Goal: Transaction & Acquisition: Subscribe to service/newsletter

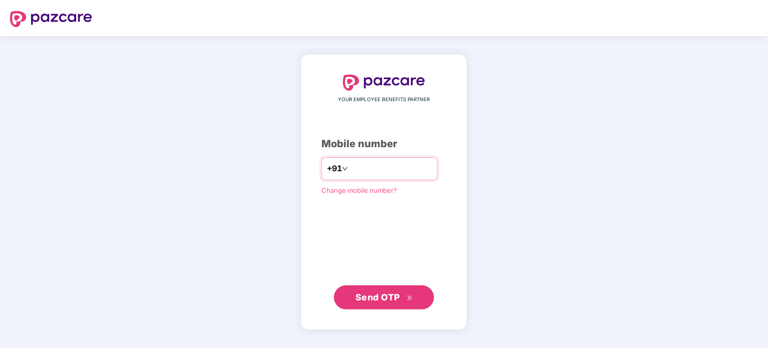
type input "**********"
click at [374, 296] on span "Send OTP" at bounding box center [377, 296] width 45 height 11
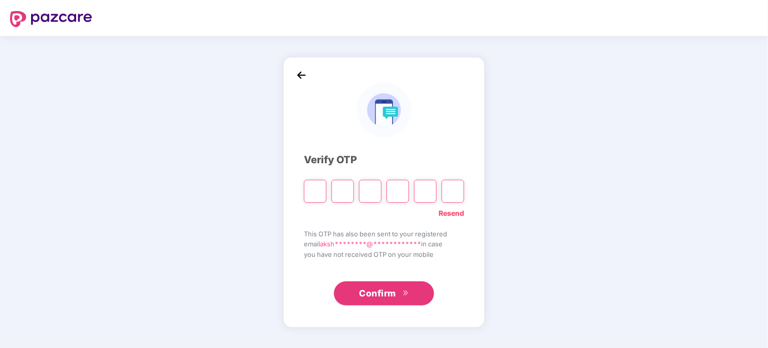
type input "*"
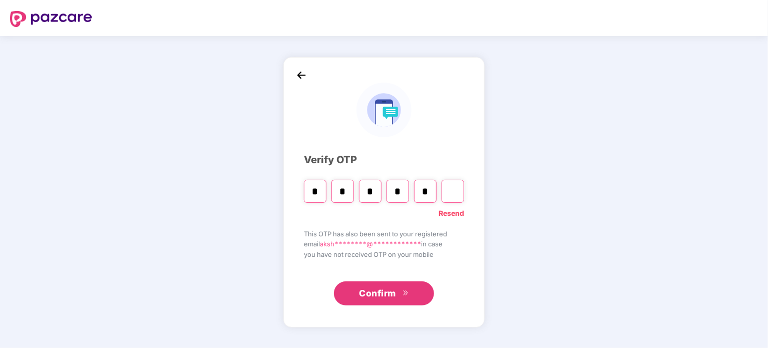
type input "*"
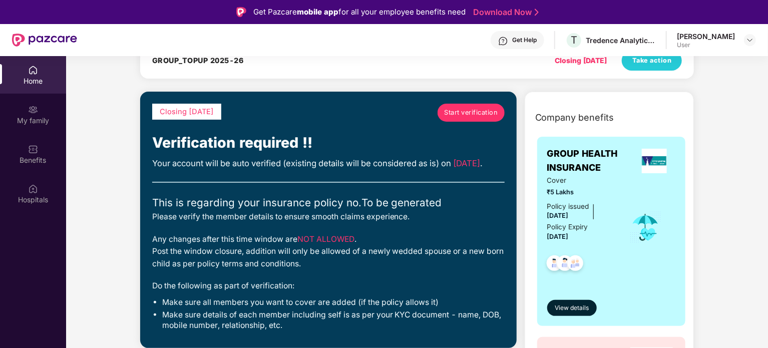
scroll to position [128, 0]
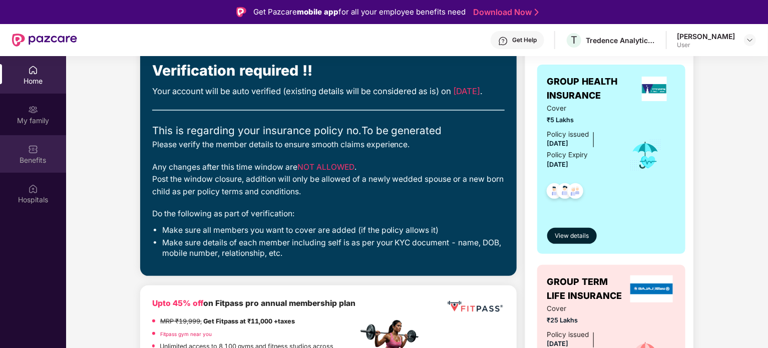
click at [43, 161] on div "Benefits" at bounding box center [33, 160] width 66 height 10
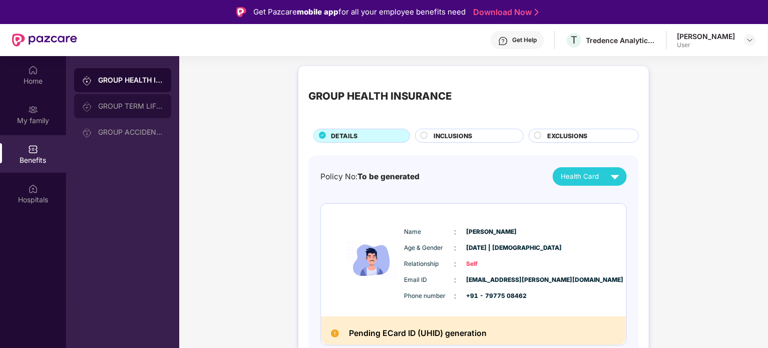
click at [152, 105] on div "GROUP TERM LIFE INSURANCE" at bounding box center [130, 106] width 65 height 8
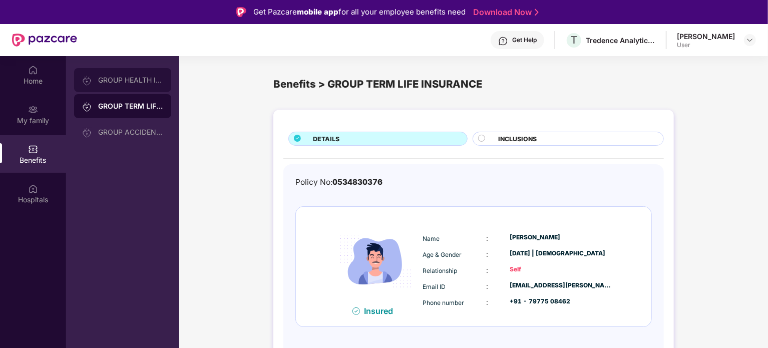
click at [138, 88] on div "GROUP HEALTH INSURANCE" at bounding box center [122, 80] width 97 height 24
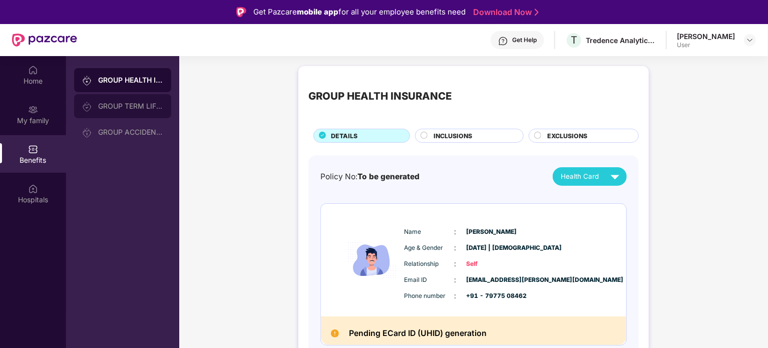
click at [96, 102] on div at bounding box center [90, 106] width 16 height 11
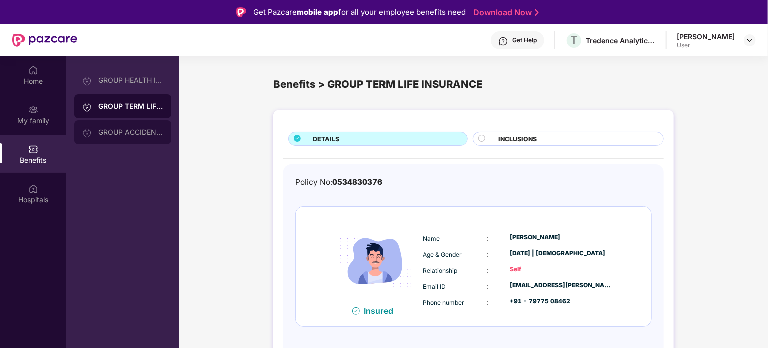
click at [109, 131] on div "GROUP ACCIDENTAL INSURANCE" at bounding box center [130, 132] width 65 height 8
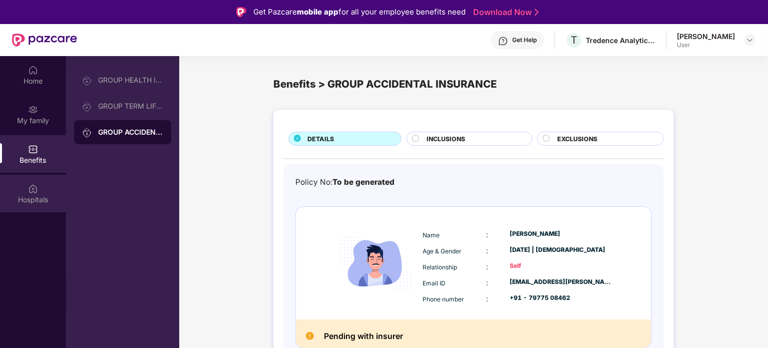
click at [45, 196] on div "Hospitals" at bounding box center [33, 200] width 66 height 10
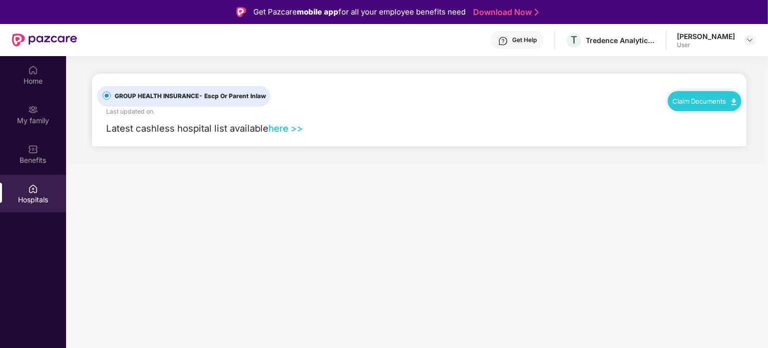
click at [292, 130] on link "here >>" at bounding box center [285, 128] width 35 height 11
click at [43, 80] on div "Home" at bounding box center [33, 81] width 66 height 10
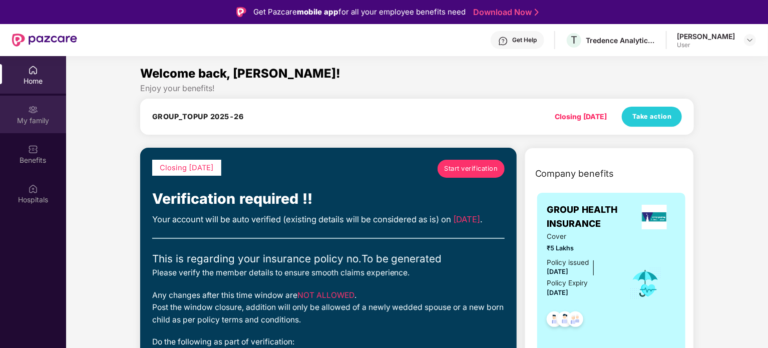
click at [39, 120] on div "My family" at bounding box center [33, 121] width 66 height 10
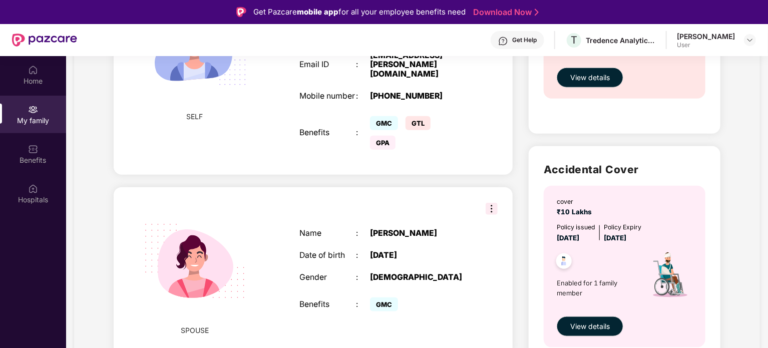
scroll to position [480, 0]
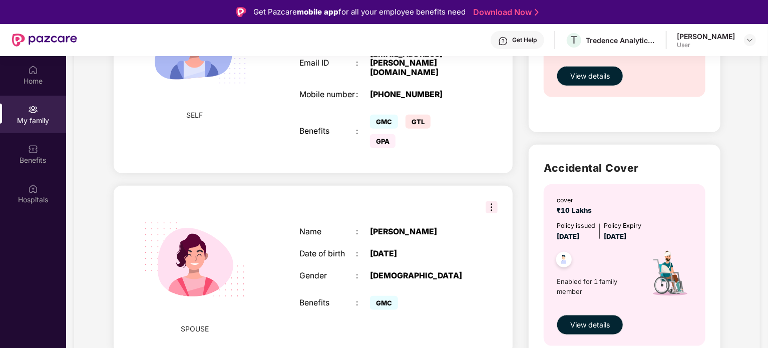
click at [491, 201] on img at bounding box center [492, 207] width 12 height 12
click at [411, 215] on div "Name : [PERSON_NAME] Date of birth : [DEMOGRAPHIC_DATA] Gender : [DEMOGRAPHIC_D…" at bounding box center [384, 270] width 190 height 110
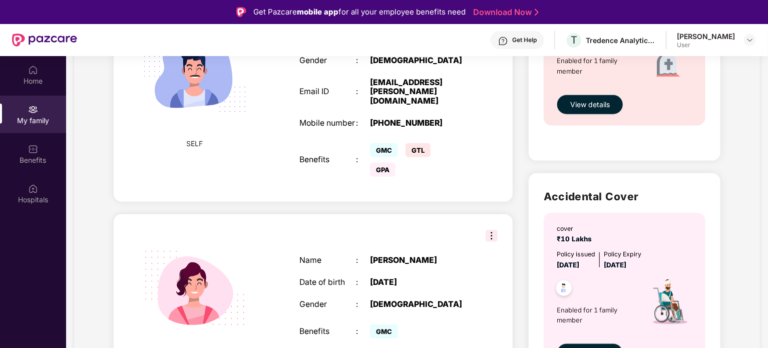
scroll to position [449, 0]
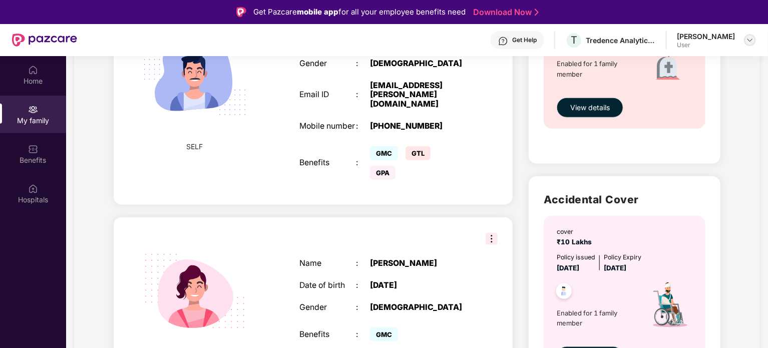
click at [747, 39] on img at bounding box center [750, 40] width 8 height 8
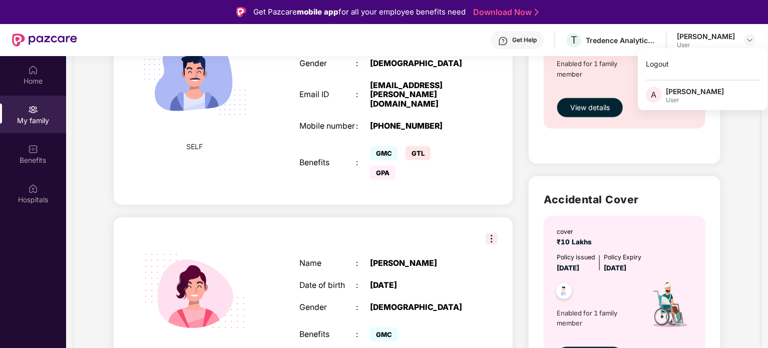
click at [392, 281] on div "[DATE]" at bounding box center [419, 286] width 99 height 10
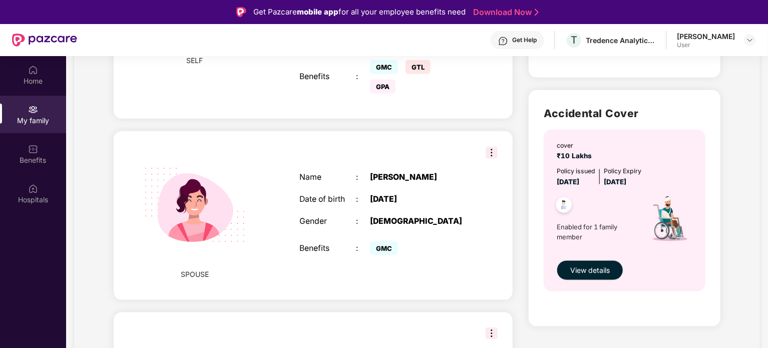
scroll to position [524, 0]
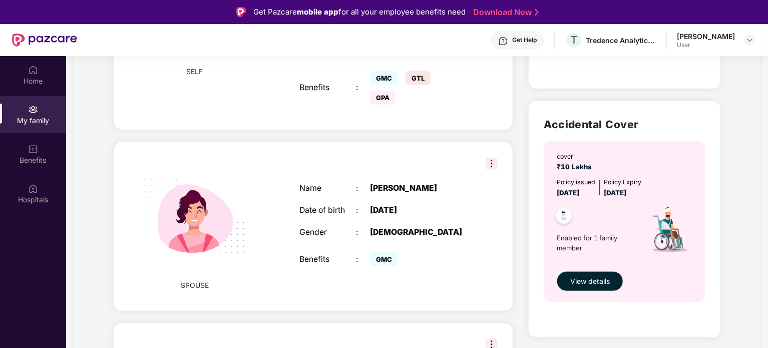
click at [491, 160] on img at bounding box center [492, 164] width 12 height 12
click at [435, 194] on div "Name : [PERSON_NAME] Date of birth : [DEMOGRAPHIC_DATA] Gender : [DEMOGRAPHIC_D…" at bounding box center [384, 226] width 190 height 110
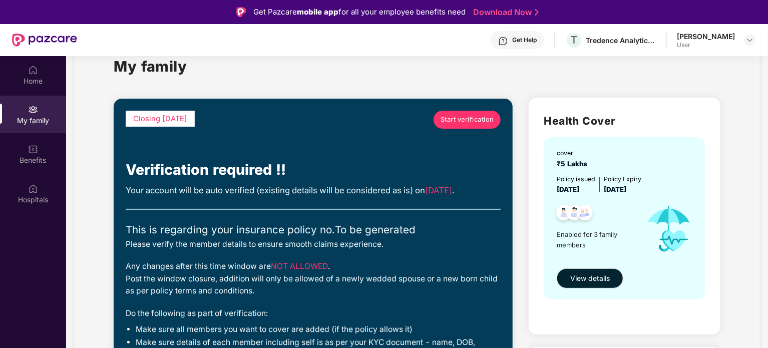
scroll to position [22, 0]
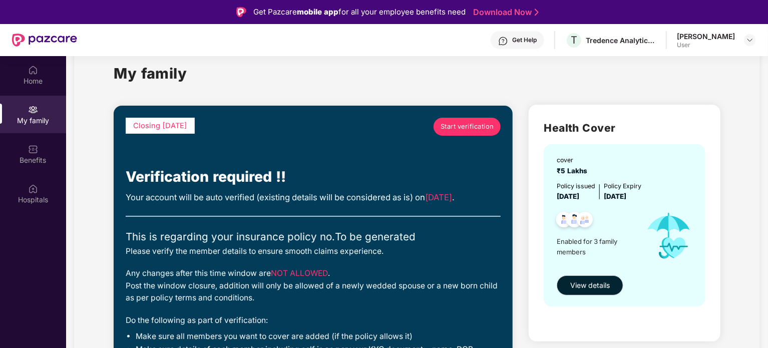
click at [466, 124] on span "Start verification" at bounding box center [468, 127] width 54 height 10
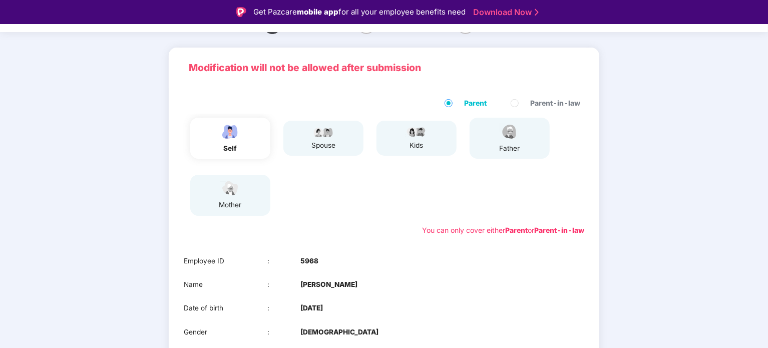
scroll to position [134, 0]
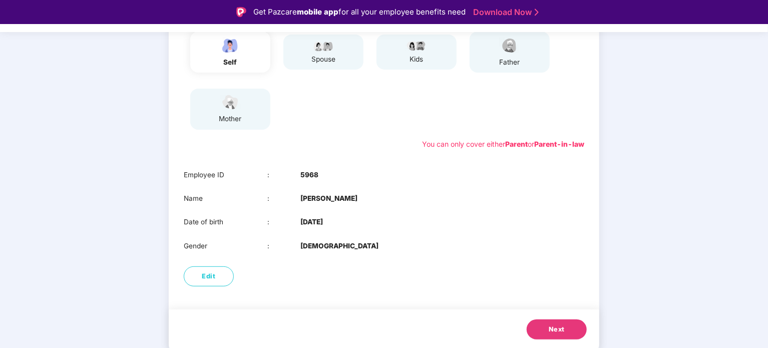
click at [550, 332] on span "Next" at bounding box center [557, 329] width 16 height 10
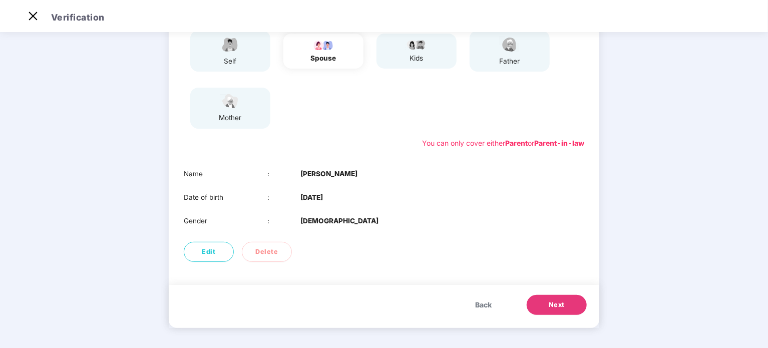
scroll to position [111, 0]
click at [210, 253] on span "Edit" at bounding box center [209, 252] width 14 height 10
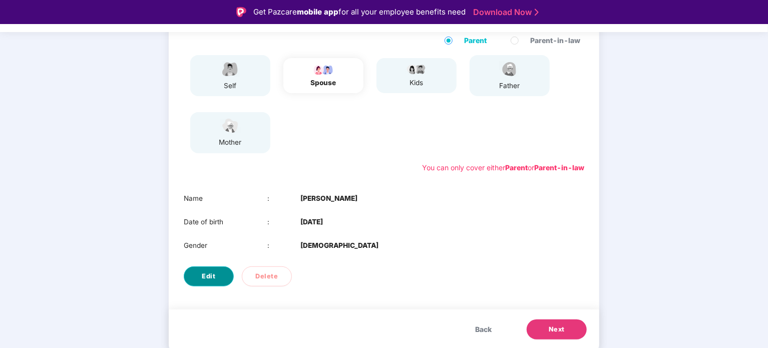
select select "******"
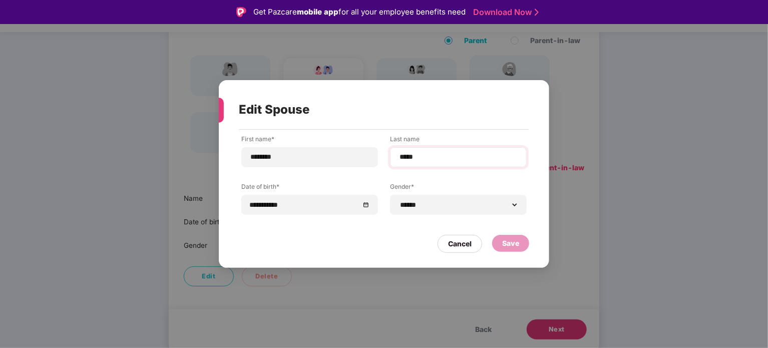
click at [447, 164] on div "*****" at bounding box center [458, 157] width 137 height 20
click at [406, 156] on input "*****" at bounding box center [458, 157] width 120 height 11
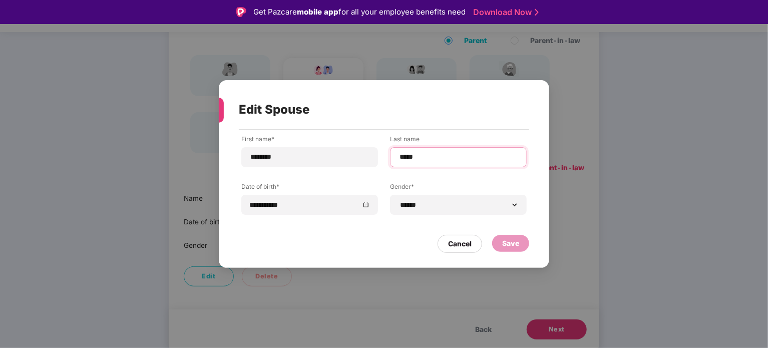
click at [406, 156] on input "*****" at bounding box center [458, 157] width 120 height 11
type input "******"
click at [510, 246] on div "Save" at bounding box center [510, 243] width 17 height 11
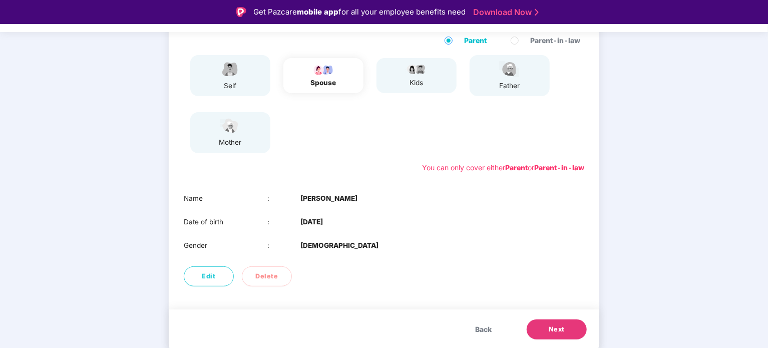
click at [547, 324] on button "Next" at bounding box center [557, 329] width 60 height 20
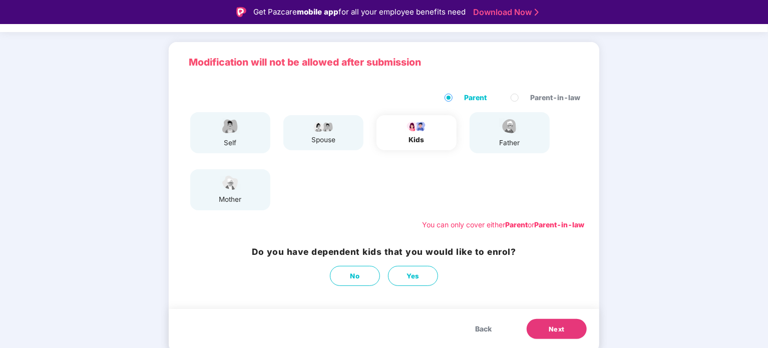
scroll to position [54, 0]
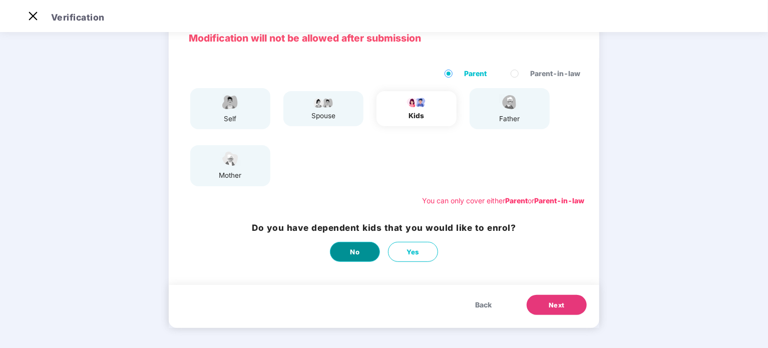
click at [366, 249] on button "No" at bounding box center [355, 252] width 50 height 20
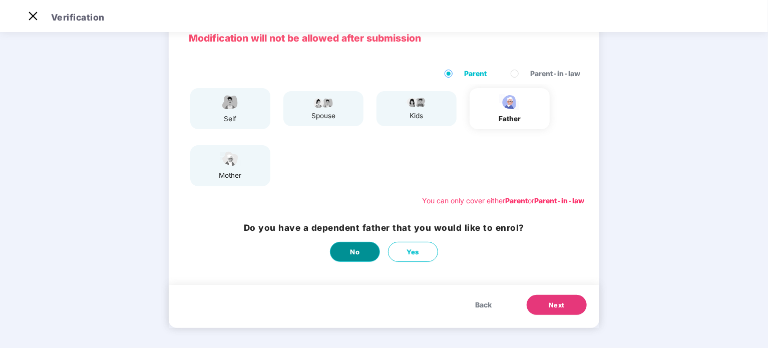
scroll to position [0, 0]
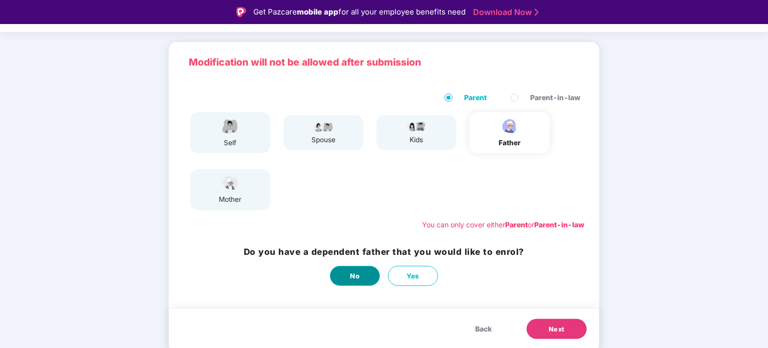
click at [344, 272] on button "No" at bounding box center [355, 276] width 50 height 20
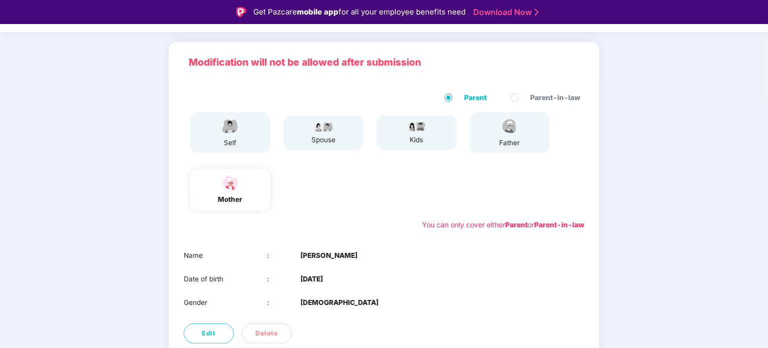
scroll to position [111, 0]
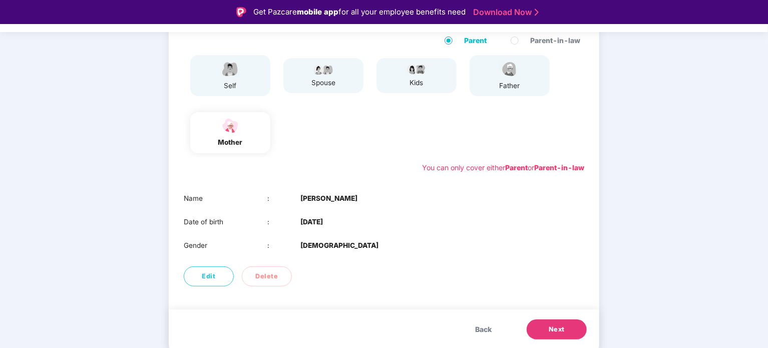
click at [548, 332] on button "Next" at bounding box center [557, 329] width 60 height 20
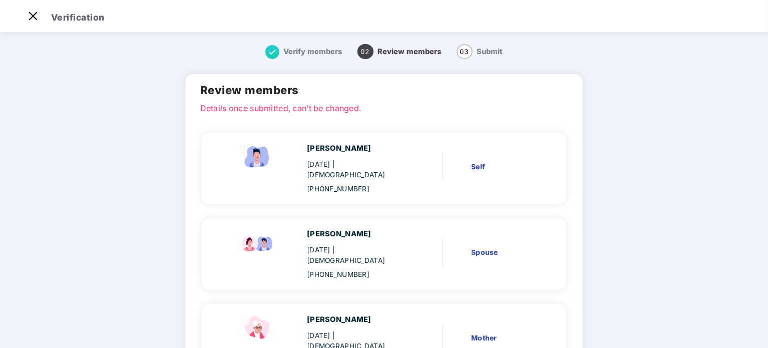
scroll to position [80, 0]
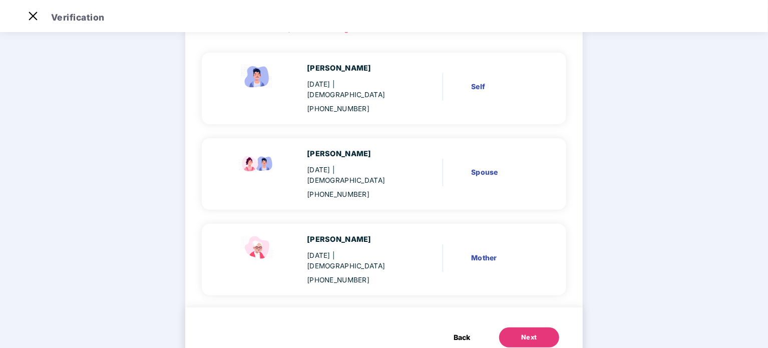
click at [510, 327] on button "Next" at bounding box center [529, 337] width 60 height 20
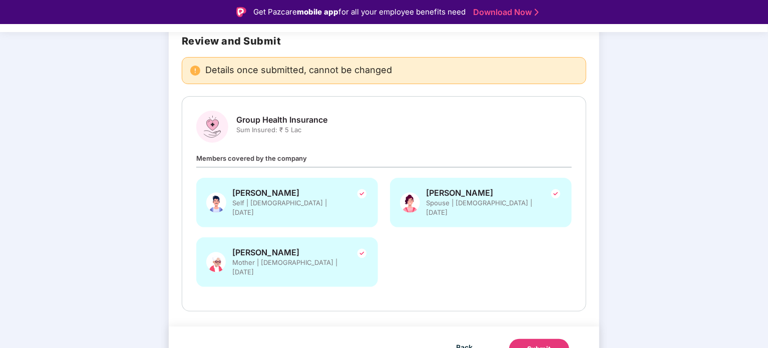
scroll to position [24, 0]
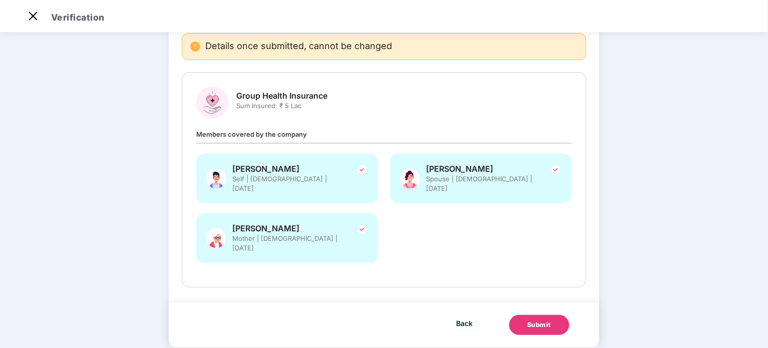
click at [546, 315] on button "Submit" at bounding box center [539, 325] width 60 height 20
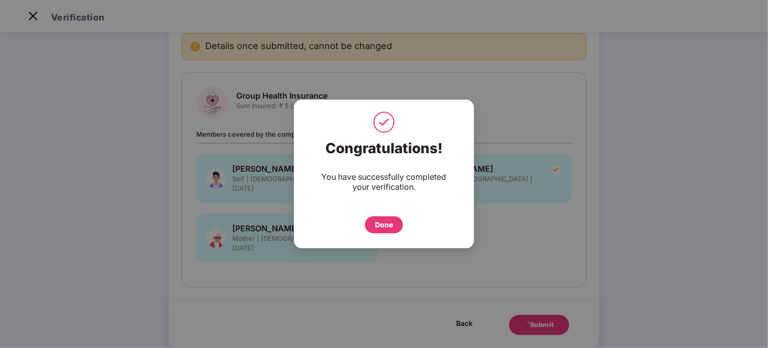
click at [390, 230] on div "Done" at bounding box center [384, 224] width 18 height 11
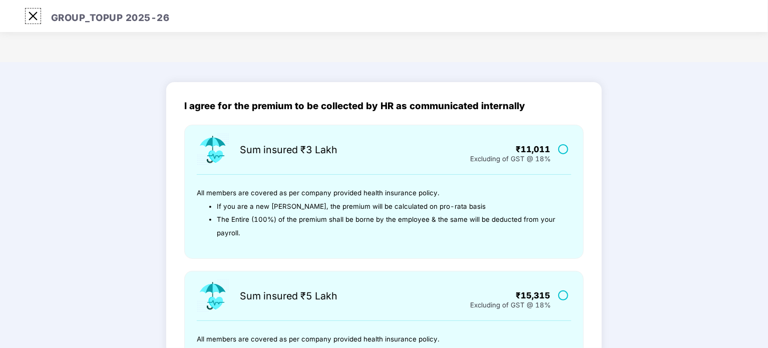
click at [32, 18] on img at bounding box center [33, 16] width 16 height 16
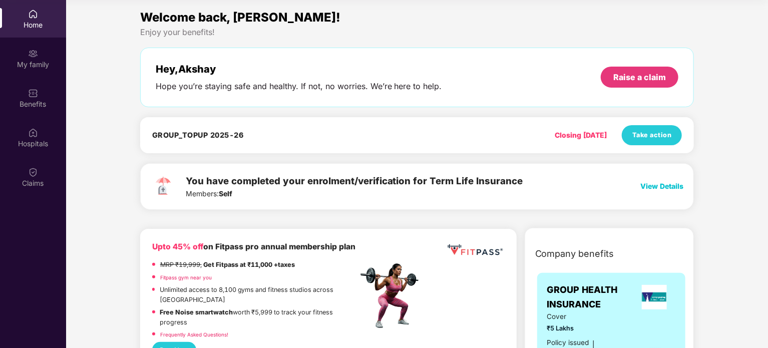
click at [240, 134] on h4 "GROUP_TOPUP 2025-26" at bounding box center [198, 135] width 92 height 10
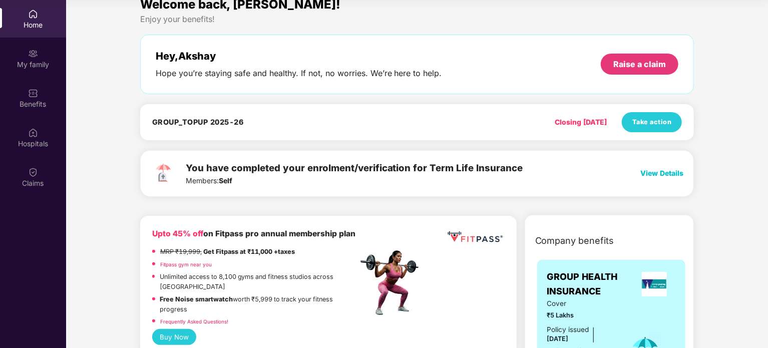
scroll to position [0, 0]
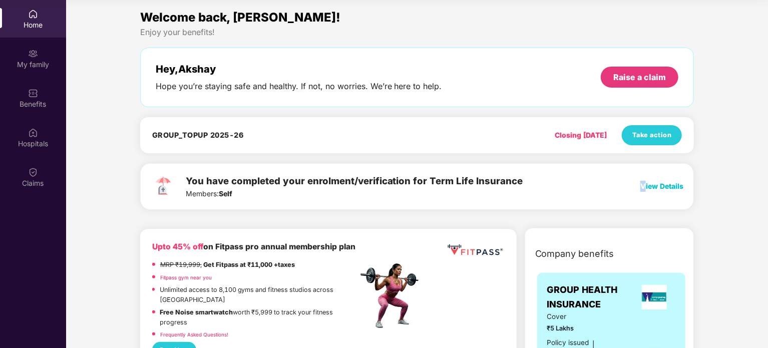
drag, startPoint x: 639, startPoint y: 180, endPoint x: 647, endPoint y: 185, distance: 8.8
click at [647, 185] on div "View Details" at bounding box center [661, 186] width 43 height 11
click at [647, 185] on span "View Details" at bounding box center [661, 186] width 43 height 9
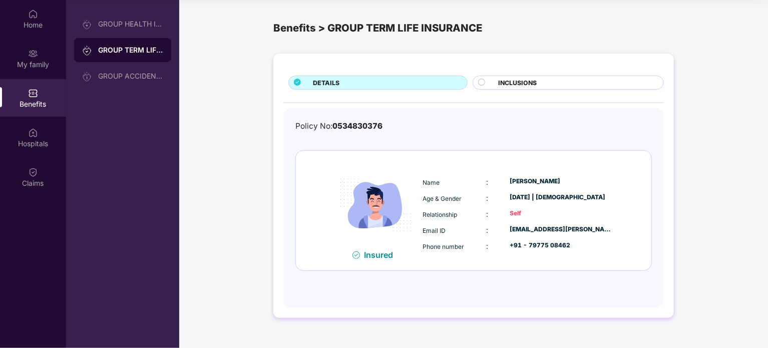
click at [28, 38] on div "Home My family Benefits Hospitals Claims" at bounding box center [33, 99] width 66 height 198
click at [33, 29] on div "Home" at bounding box center [33, 25] width 66 height 10
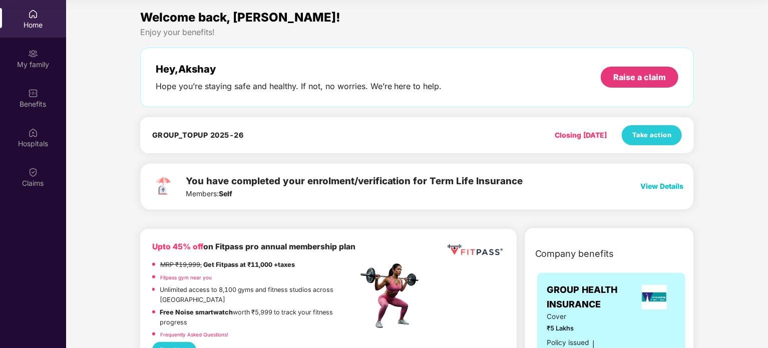
click at [296, 129] on div "GROUP_TOPUP 2025-26 Closing [DATE] Take action" at bounding box center [417, 135] width 530 height 20
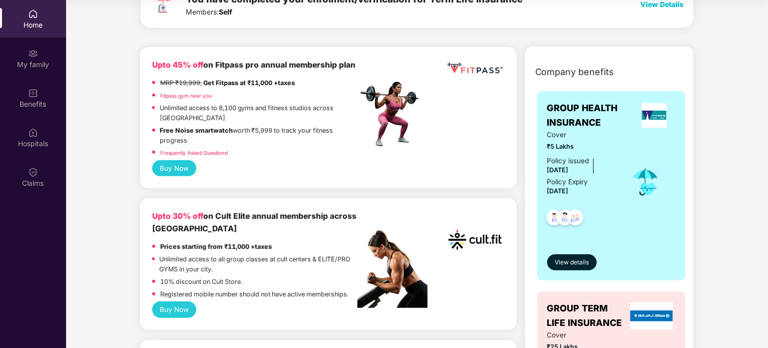
scroll to position [182, 0]
click at [580, 258] on span "View details" at bounding box center [572, 262] width 34 height 10
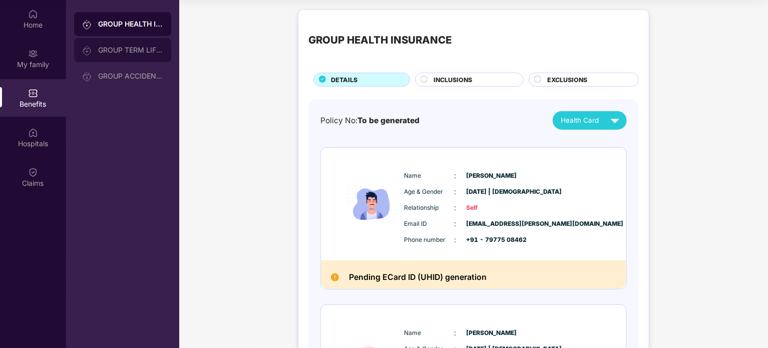
click at [118, 44] on div "GROUP TERM LIFE INSURANCE" at bounding box center [122, 50] width 97 height 24
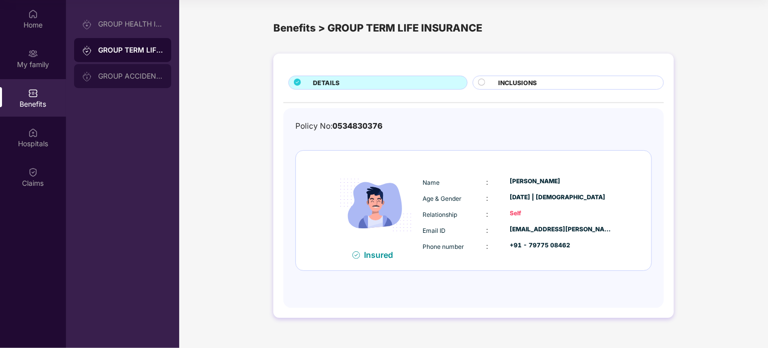
click at [112, 77] on div "GROUP ACCIDENTAL INSURANCE" at bounding box center [130, 76] width 65 height 8
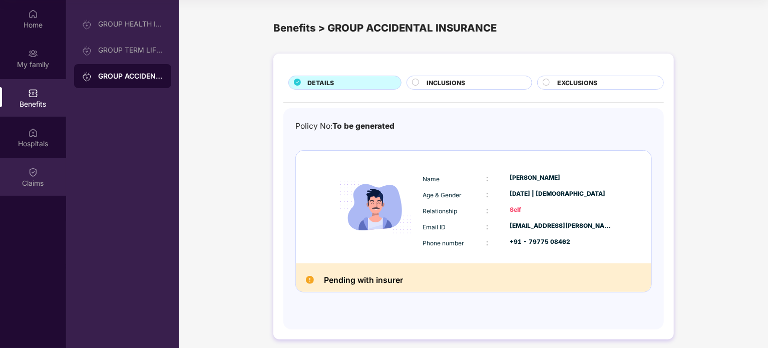
click at [36, 176] on img at bounding box center [33, 172] width 10 height 10
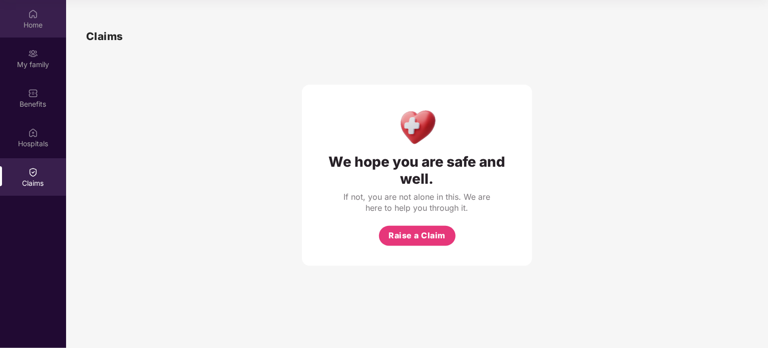
click at [53, 26] on div "Home" at bounding box center [33, 25] width 66 height 10
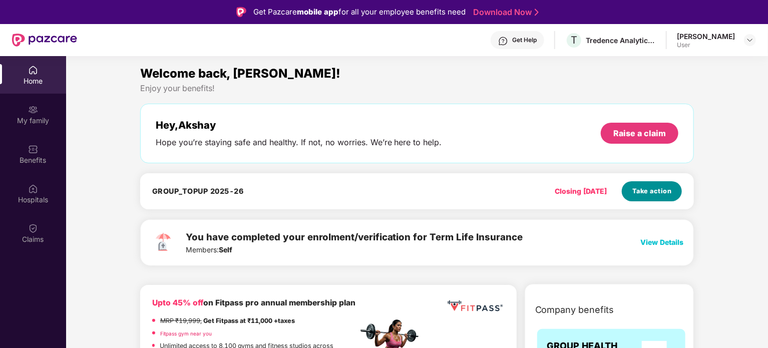
click at [655, 193] on span "Take action" at bounding box center [652, 191] width 40 height 10
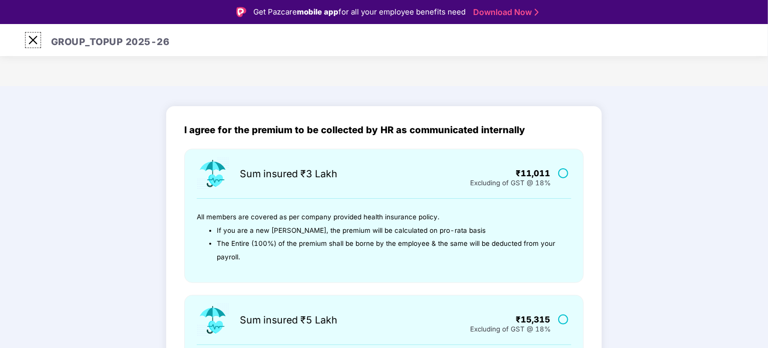
click at [26, 45] on img at bounding box center [33, 40] width 16 height 16
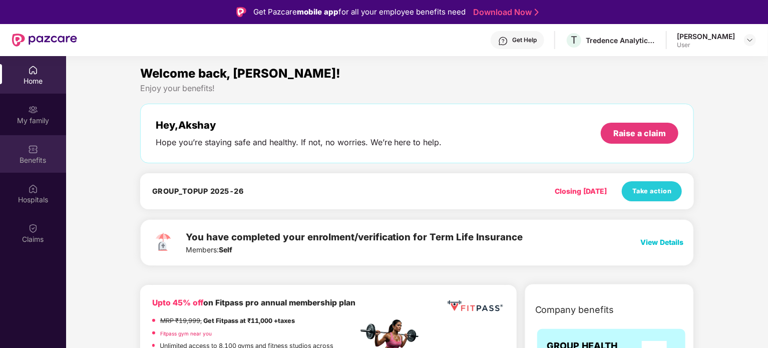
click at [30, 150] on img at bounding box center [33, 149] width 10 height 10
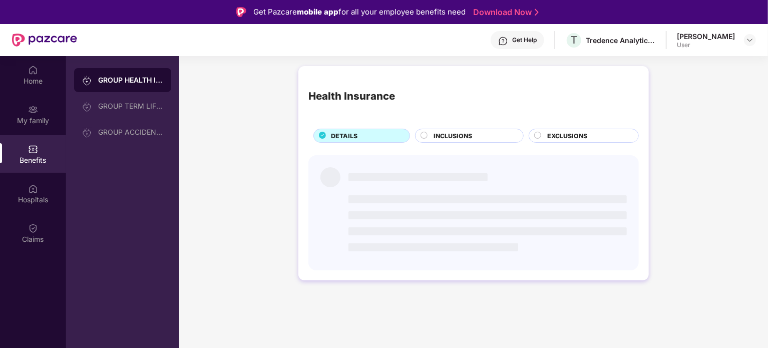
click at [30, 150] on img at bounding box center [33, 149] width 10 height 10
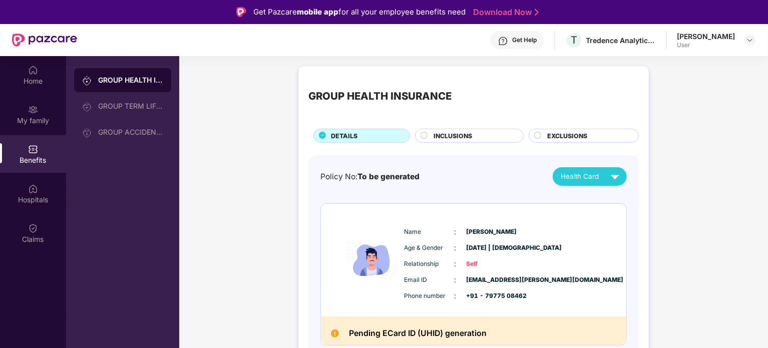
click at [458, 132] on span "INCLUSIONS" at bounding box center [453, 136] width 39 height 10
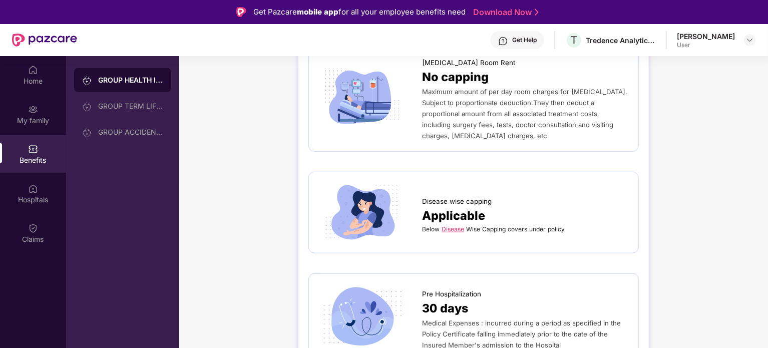
scroll to position [350, 0]
click at [454, 225] on link "Disease" at bounding box center [453, 229] width 23 height 8
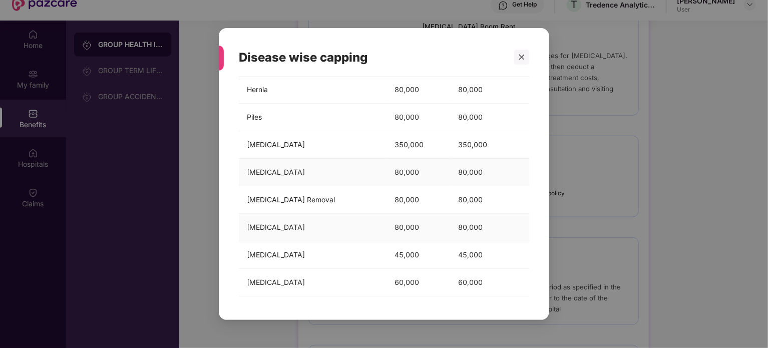
scroll to position [39, 0]
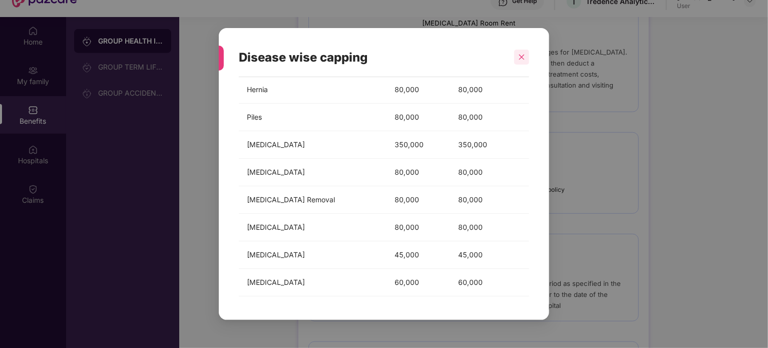
click at [522, 60] on icon "close" at bounding box center [521, 57] width 7 height 7
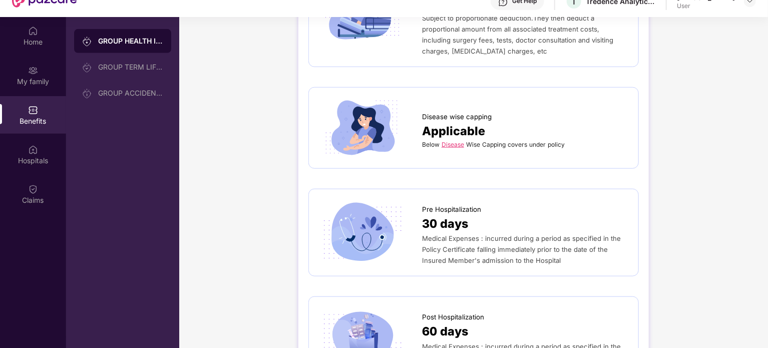
scroll to position [416, 0]
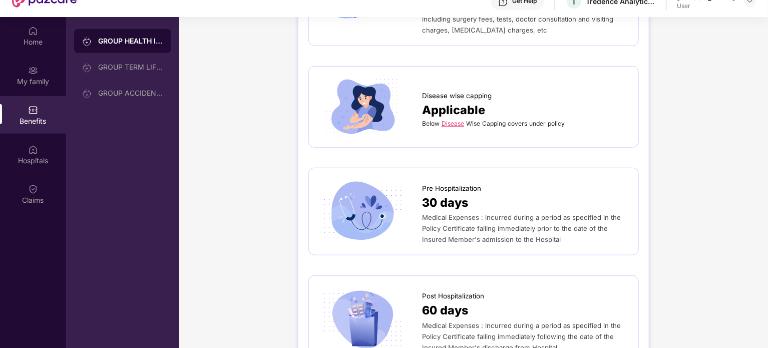
click at [525, 214] on span "Medical Expenses : incurred during a period as specified in the Policy Certific…" at bounding box center [521, 228] width 199 height 30
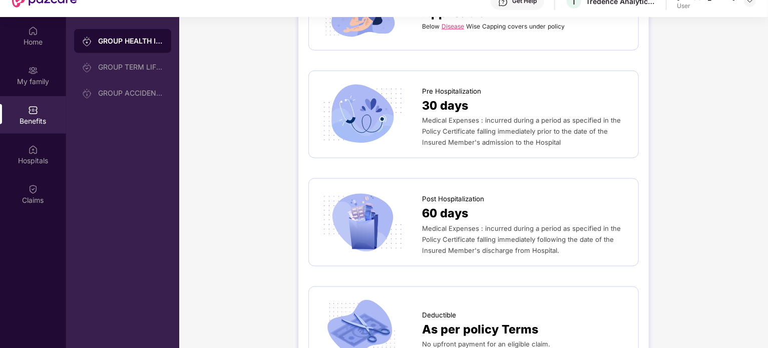
scroll to position [596, 0]
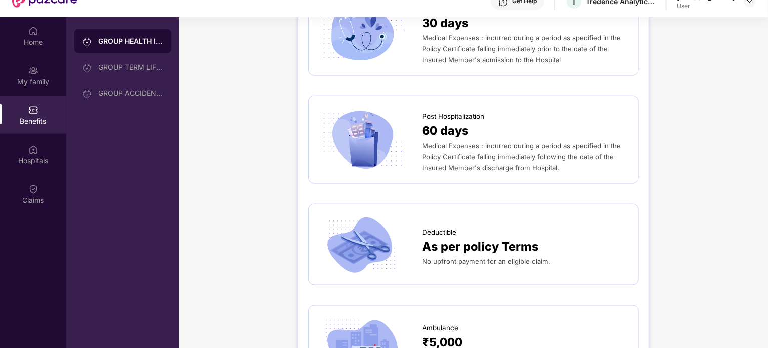
click at [499, 257] on span "No upfront payment for an eligible claim." at bounding box center [486, 261] width 128 height 8
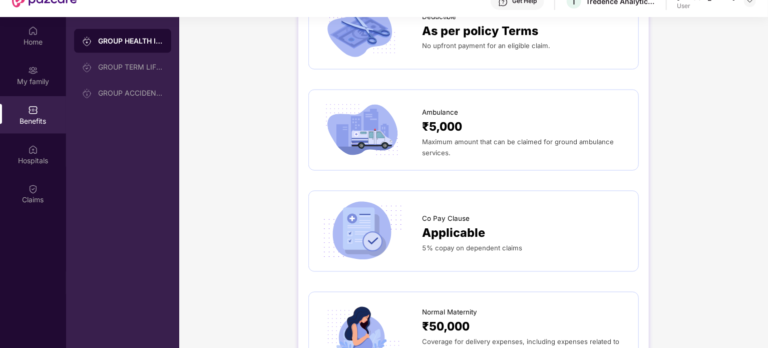
scroll to position [865, 0]
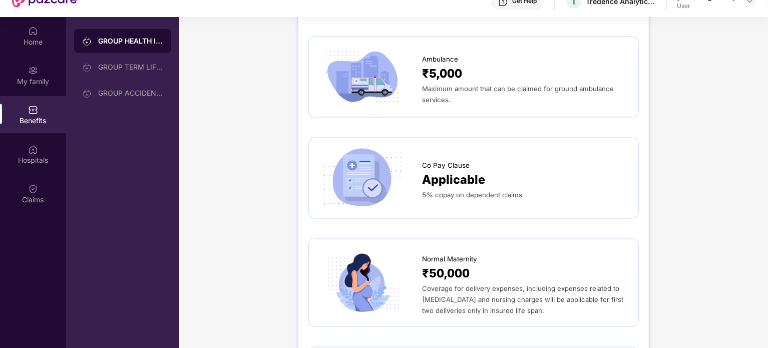
click at [453, 194] on div "Co Pay Clause Applicable 5% copay on dependent claims" at bounding box center [473, 178] width 309 height 60
click at [509, 285] on span "Coverage for delivery expenses, including expenses related to [MEDICAL_DATA] an…" at bounding box center [522, 300] width 201 height 30
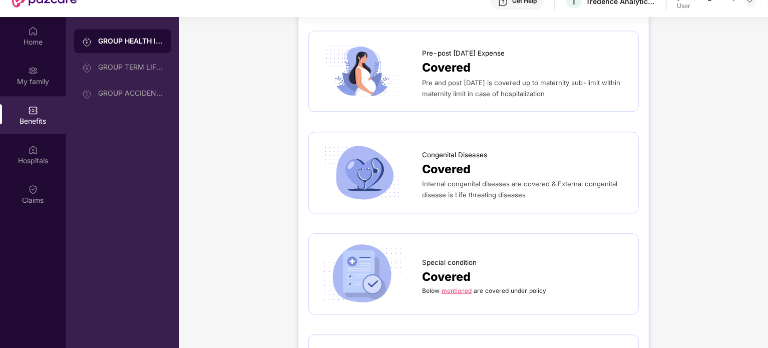
scroll to position [1291, 0]
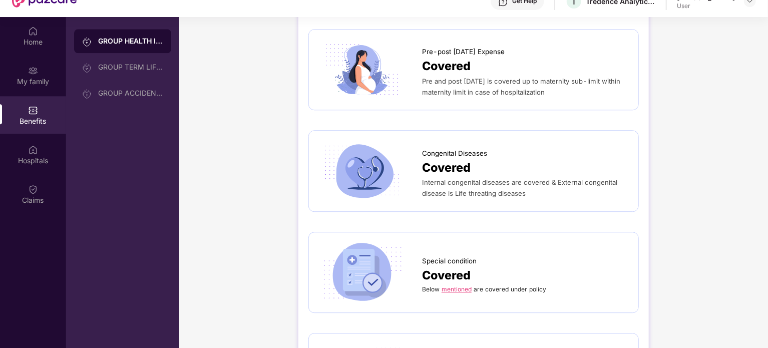
click at [464, 285] on link "mentioned" at bounding box center [457, 289] width 30 height 8
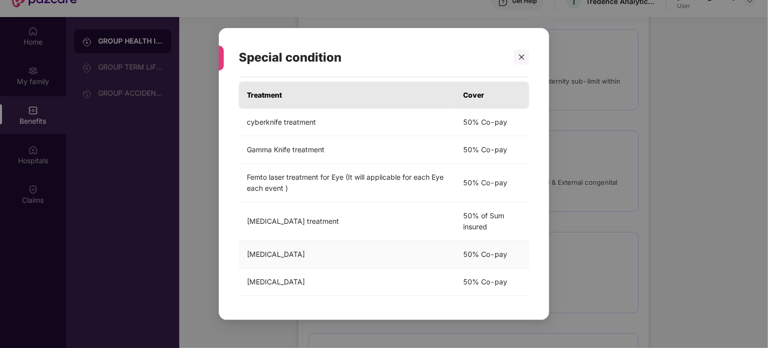
scroll to position [56, 0]
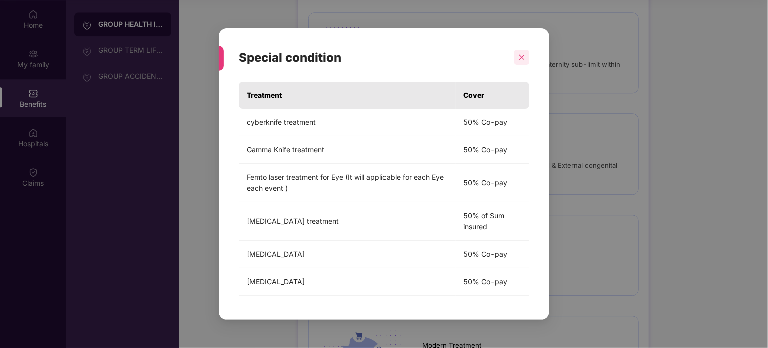
click at [529, 54] on div at bounding box center [521, 57] width 15 height 15
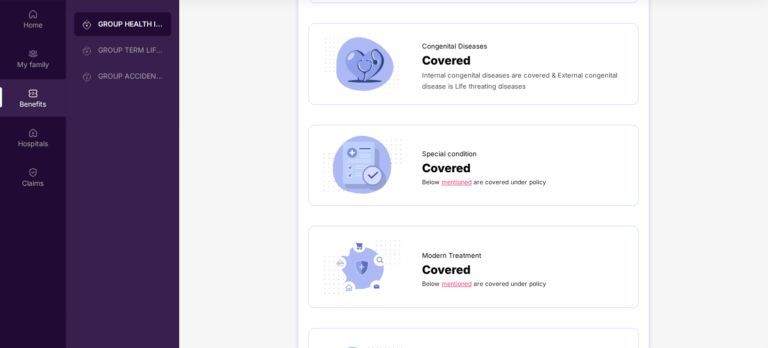
scroll to position [1383, 0]
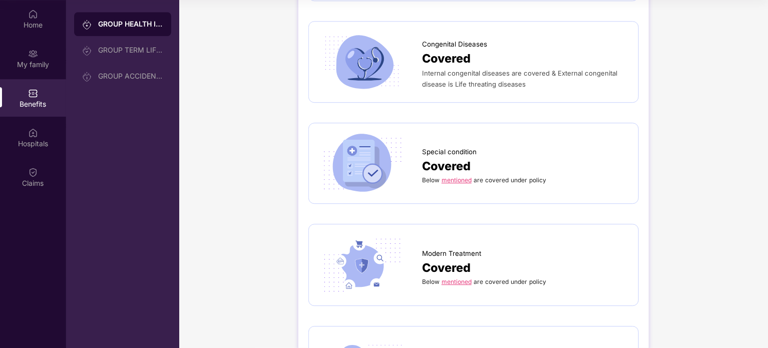
click at [461, 278] on link "mentioned" at bounding box center [457, 282] width 30 height 8
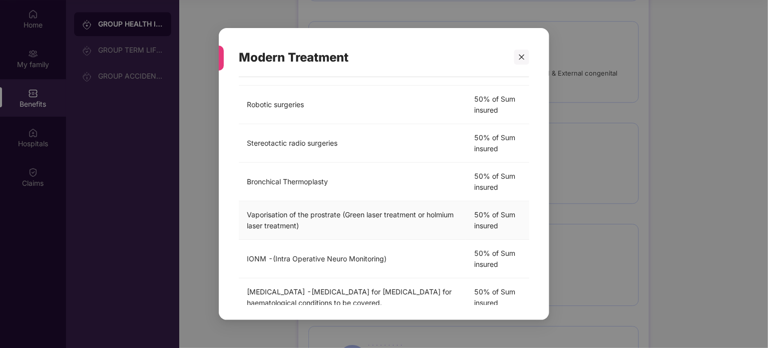
scroll to position [298, 0]
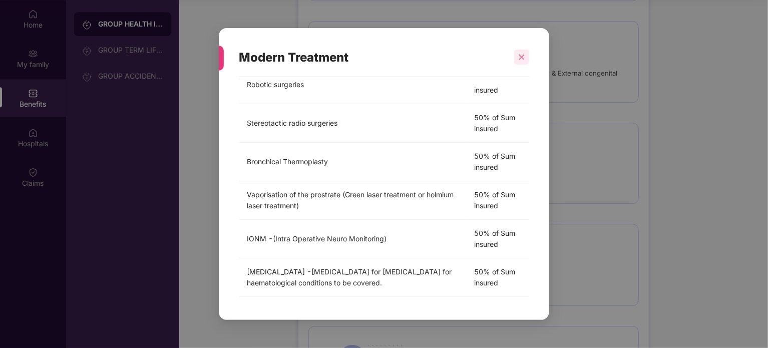
click at [519, 62] on div at bounding box center [521, 57] width 15 height 15
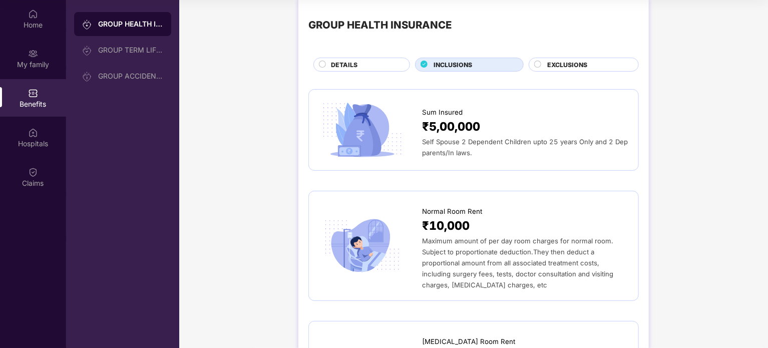
scroll to position [0, 0]
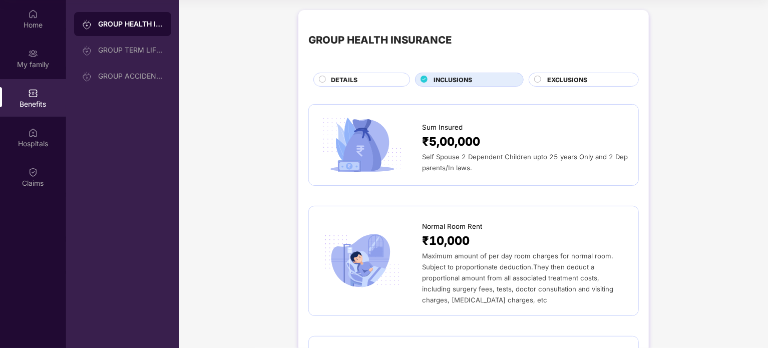
click at [564, 78] on span "EXCLUSIONS" at bounding box center [567, 80] width 40 height 10
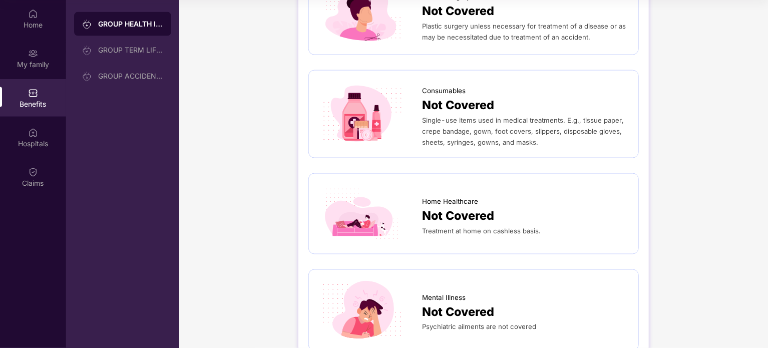
scroll to position [749, 0]
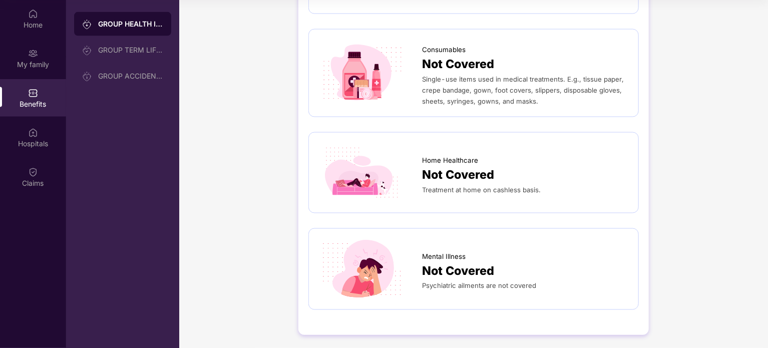
click at [507, 282] on span "Psychiatric ailments are not covered" at bounding box center [479, 286] width 114 height 8
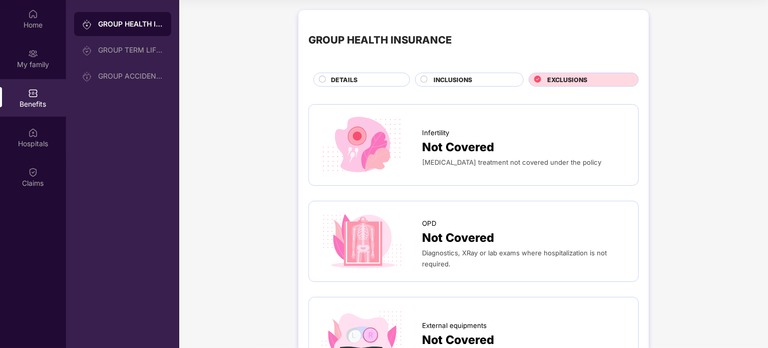
scroll to position [0, 0]
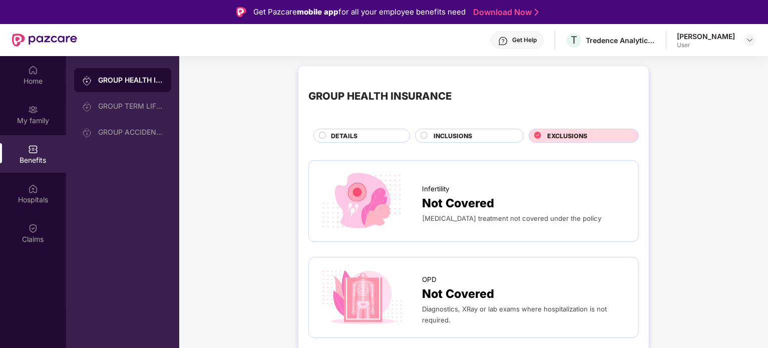
click at [507, 45] on div "Get Help" at bounding box center [518, 40] width 54 height 18
click at [607, 221] on div "[MEDICAL_DATA] treatment not covered under the policy" at bounding box center [525, 218] width 206 height 11
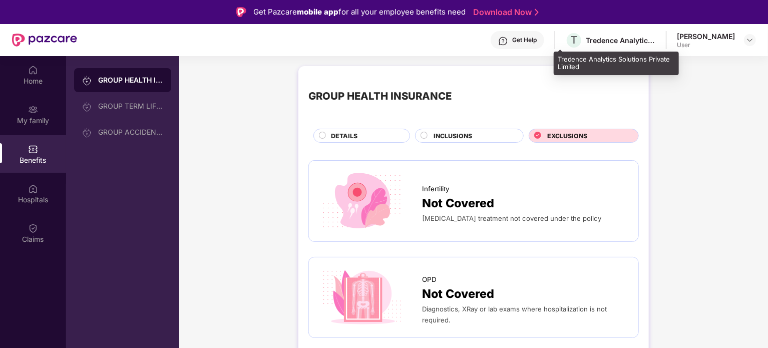
click at [591, 46] on div "T Tredence Analytics Solutions Private Limited" at bounding box center [610, 41] width 91 height 18
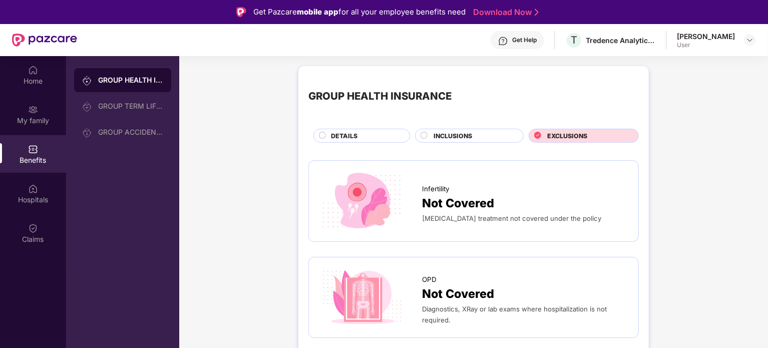
click at [370, 137] on div "DETAILS" at bounding box center [365, 136] width 79 height 11
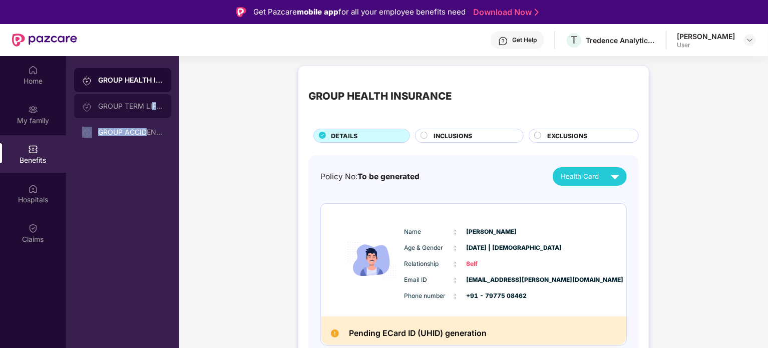
drag, startPoint x: 146, startPoint y: 120, endPoint x: 152, endPoint y: 111, distance: 10.4
click at [152, 111] on div "GROUP HEALTH INSURANCE GROUP TERM LIFE INSURANCE GROUP ACCIDENTAL INSURANCE" at bounding box center [122, 106] width 97 height 76
click at [152, 111] on div "GROUP TERM LIFE INSURANCE" at bounding box center [122, 106] width 97 height 24
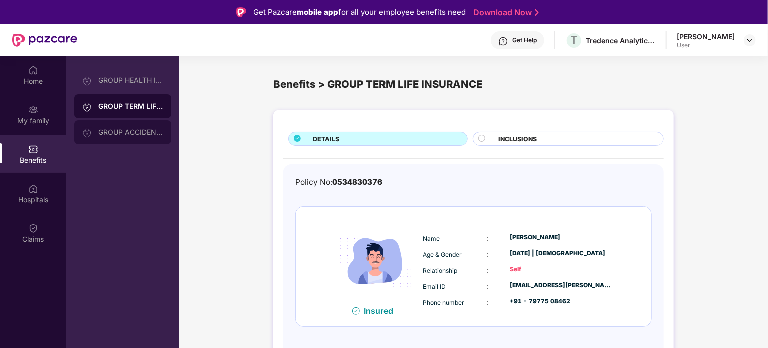
click at [144, 134] on div "GROUP ACCIDENTAL INSURANCE" at bounding box center [130, 132] width 65 height 8
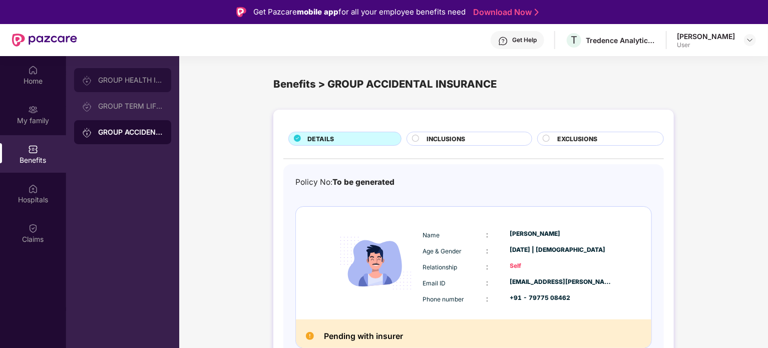
click at [145, 78] on div "GROUP HEALTH INSURANCE" at bounding box center [130, 80] width 65 height 8
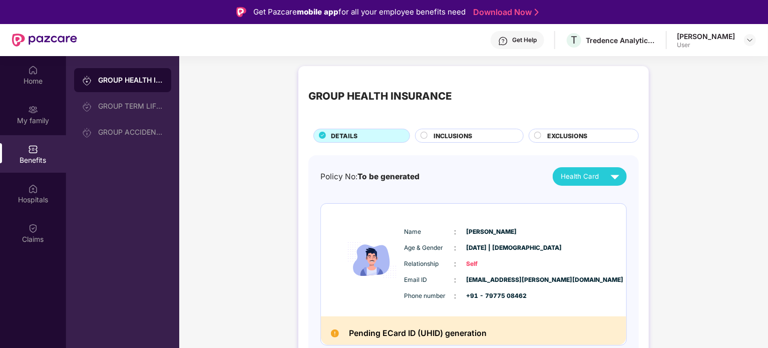
click at [480, 134] on div "INCLUSIONS" at bounding box center [474, 136] width 90 height 11
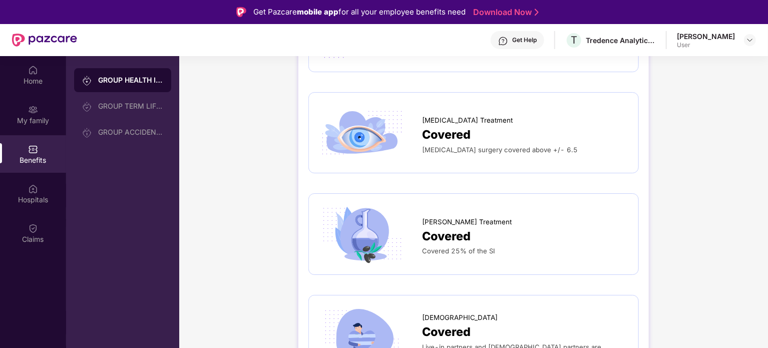
scroll to position [56, 0]
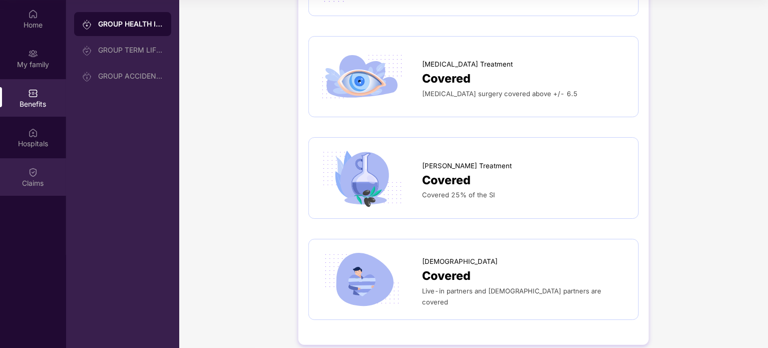
click at [40, 175] on div "Claims" at bounding box center [33, 177] width 66 height 38
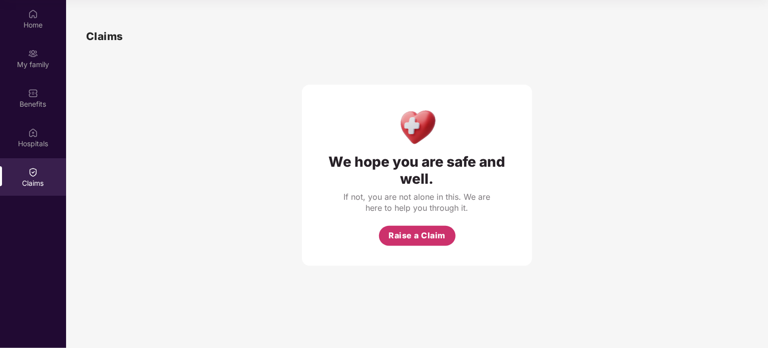
click at [420, 238] on span "Raise a Claim" at bounding box center [416, 235] width 57 height 13
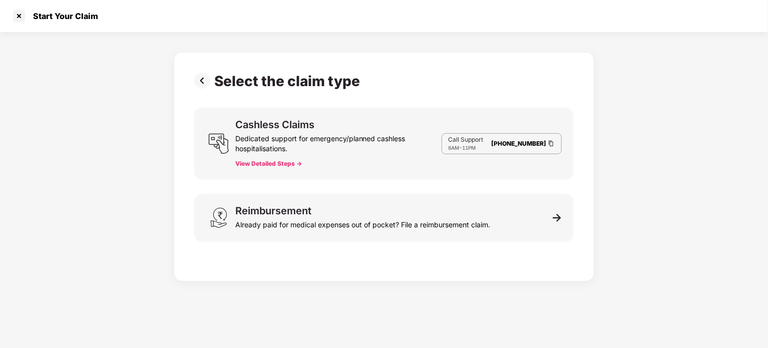
click at [280, 161] on button "View Detailed Steps ->" at bounding box center [268, 164] width 67 height 8
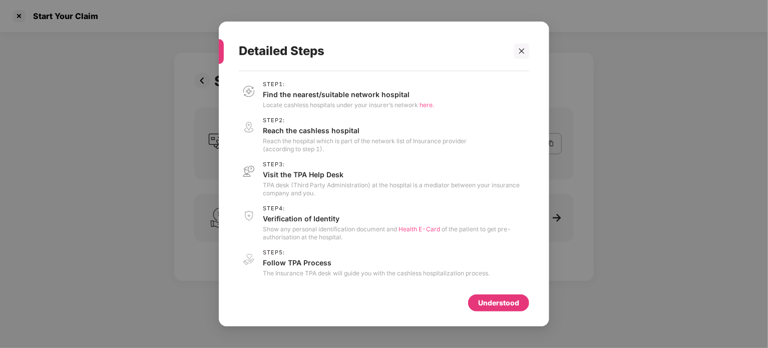
click at [495, 300] on div "Understood" at bounding box center [498, 302] width 41 height 11
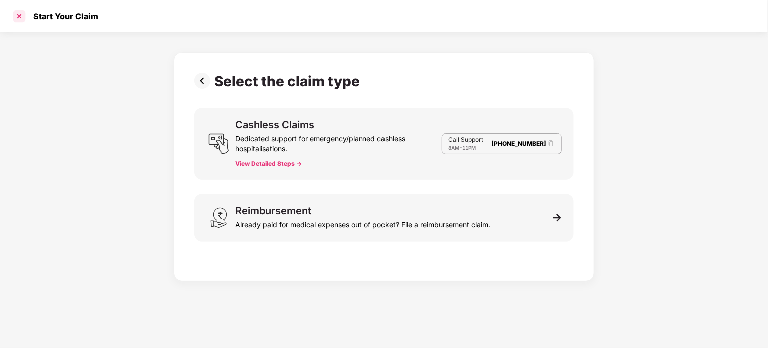
click at [21, 18] on div at bounding box center [19, 16] width 16 height 16
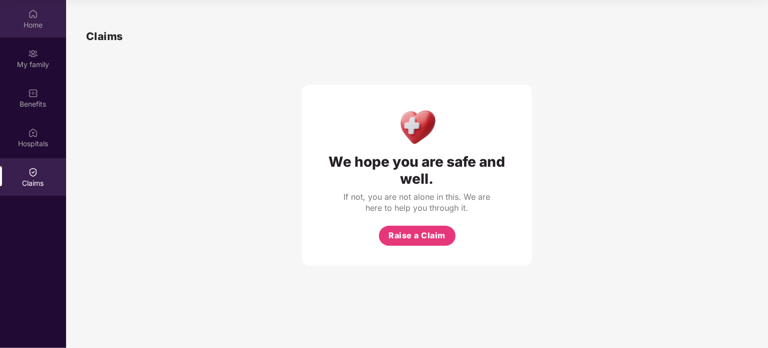
click at [34, 21] on div "Home" at bounding box center [33, 25] width 66 height 10
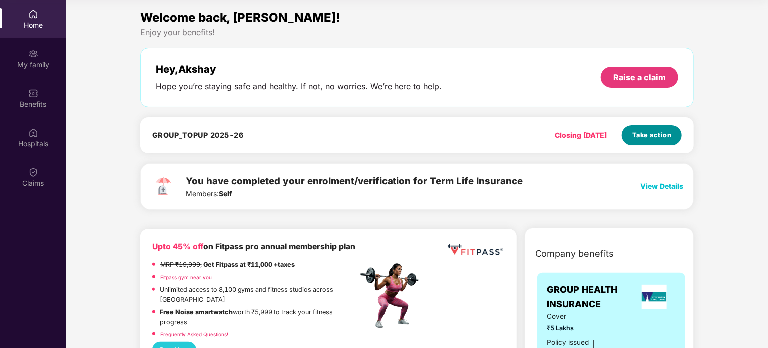
click at [643, 136] on span "Take action" at bounding box center [652, 135] width 40 height 10
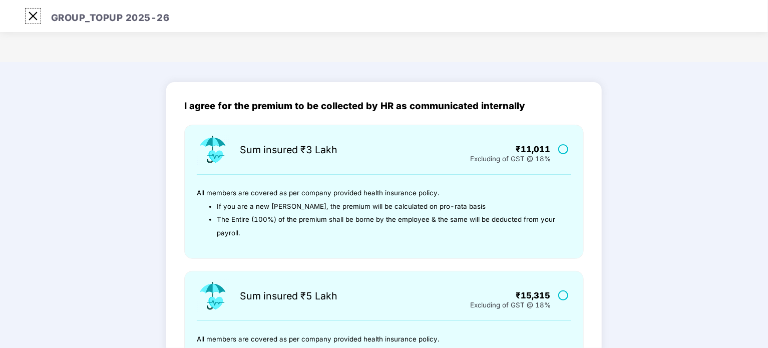
click at [40, 18] on img at bounding box center [33, 16] width 16 height 16
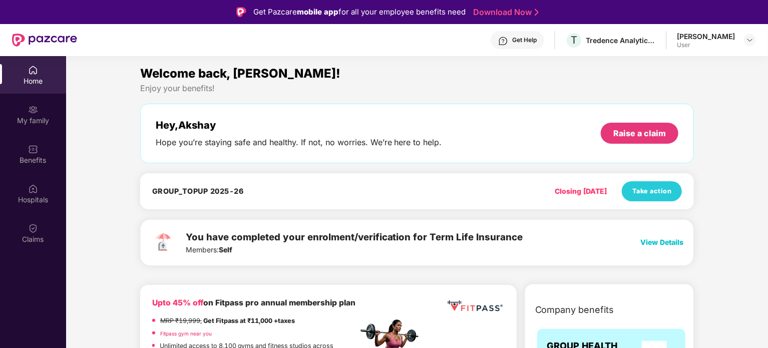
click at [499, 40] on div "Get Help" at bounding box center [518, 40] width 54 height 18
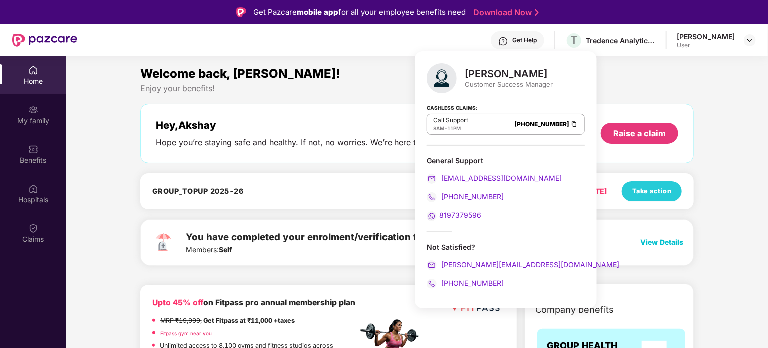
scroll to position [56, 0]
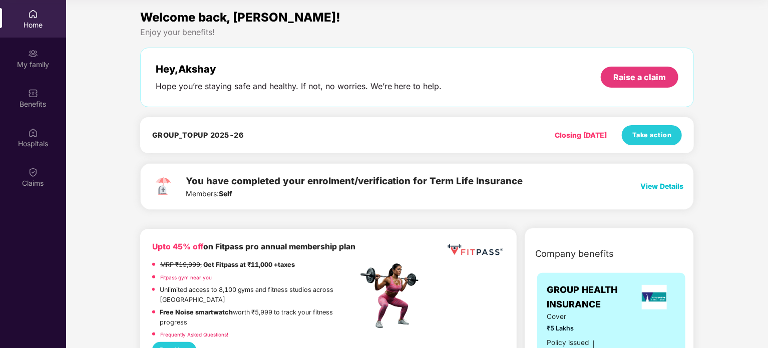
click at [287, 164] on div "You have completed your enrolment/verification for Term Life Insurance Members:…" at bounding box center [417, 186] width 554 height 47
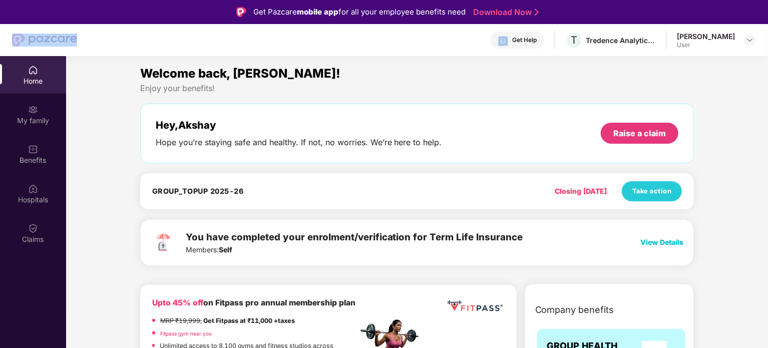
drag, startPoint x: 79, startPoint y: 38, endPoint x: 33, endPoint y: 41, distance: 46.1
click at [33, 41] on div "Get Help T Tredence Analytics Solutions Private Limited [PERSON_NAME] User" at bounding box center [384, 40] width 744 height 32
copy img
click at [24, 126] on div "My family" at bounding box center [33, 115] width 66 height 38
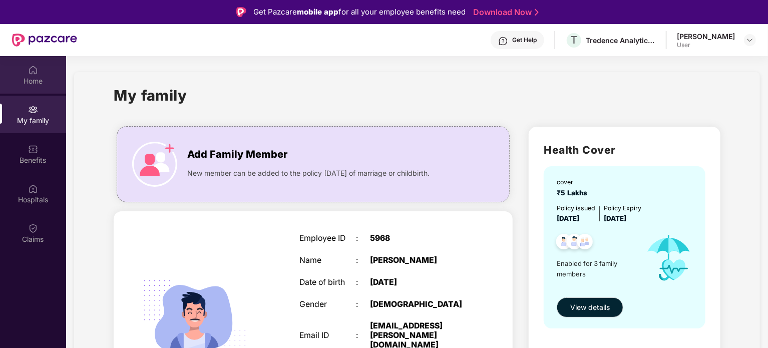
click at [34, 65] on img at bounding box center [33, 70] width 10 height 10
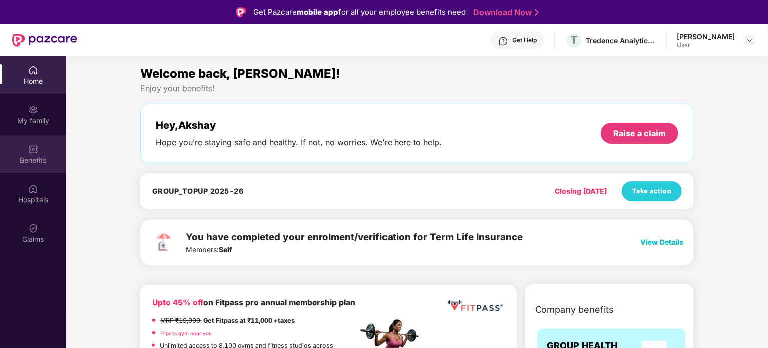
click at [42, 166] on div "Benefits" at bounding box center [33, 154] width 66 height 38
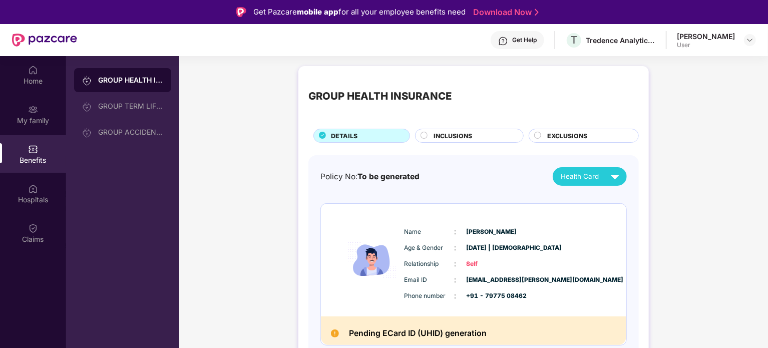
click at [441, 97] on div "GROUP HEALTH INSURANCE" at bounding box center [379, 96] width 143 height 16
copy div "GROUP HEALTH INSURANCE"
click at [145, 103] on div "GROUP TERM LIFE INSURANCE" at bounding box center [130, 106] width 65 height 8
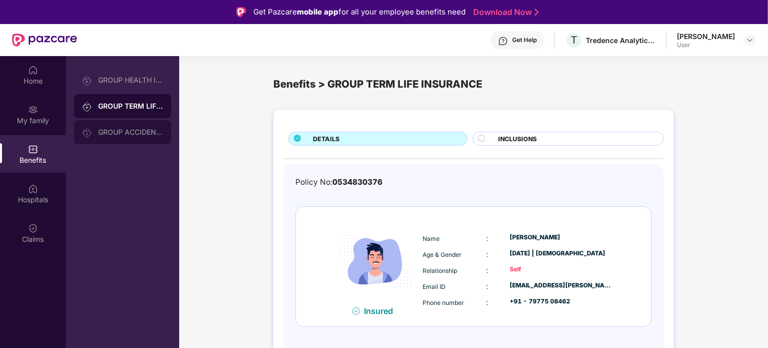
click at [132, 128] on div "GROUP ACCIDENTAL INSURANCE" at bounding box center [130, 132] width 65 height 8
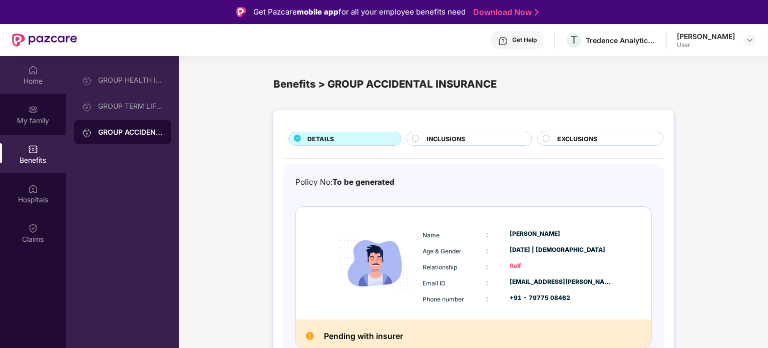
click at [37, 80] on div "Home" at bounding box center [33, 81] width 66 height 10
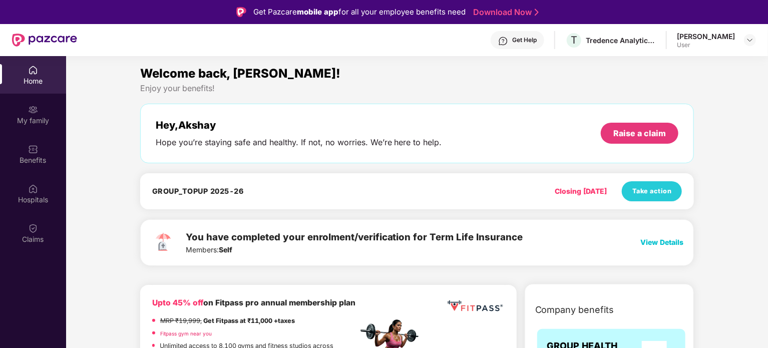
click at [649, 242] on span "View Details" at bounding box center [661, 242] width 43 height 9
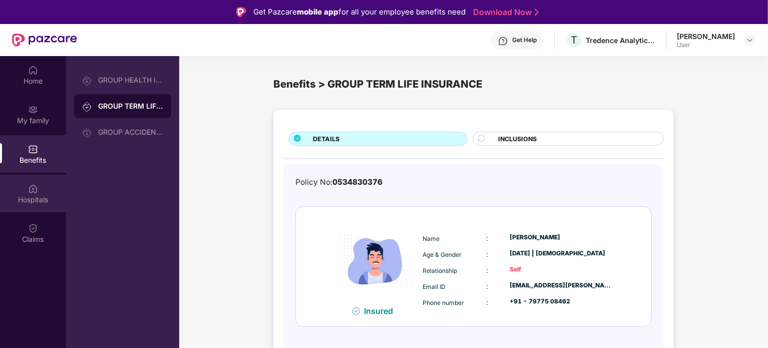
click at [29, 190] on img at bounding box center [33, 189] width 10 height 10
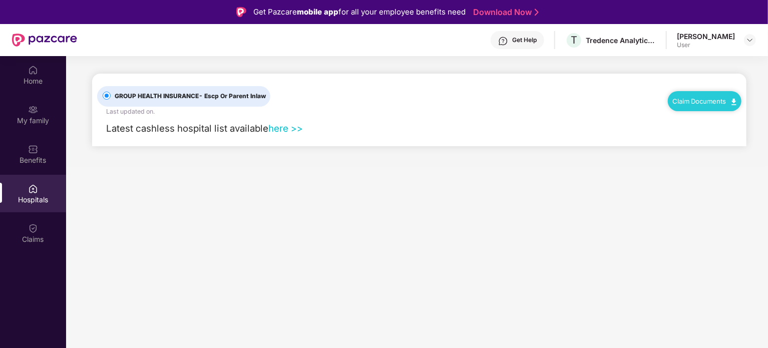
click at [287, 129] on link "here >>" at bounding box center [285, 128] width 35 height 11
click at [35, 72] on img at bounding box center [33, 70] width 10 height 10
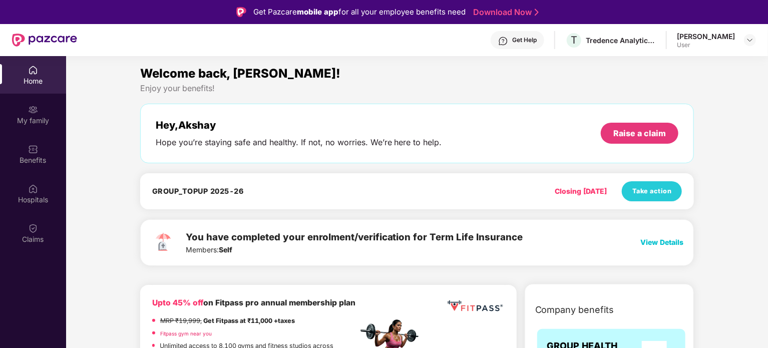
click at [39, 78] on div "Home" at bounding box center [33, 81] width 66 height 10
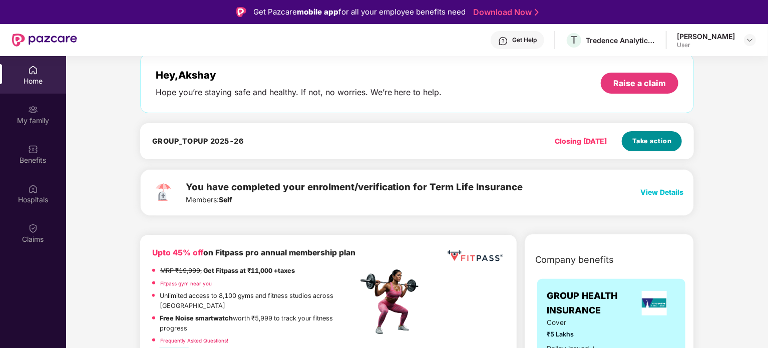
click at [660, 139] on span "Take action" at bounding box center [652, 141] width 40 height 10
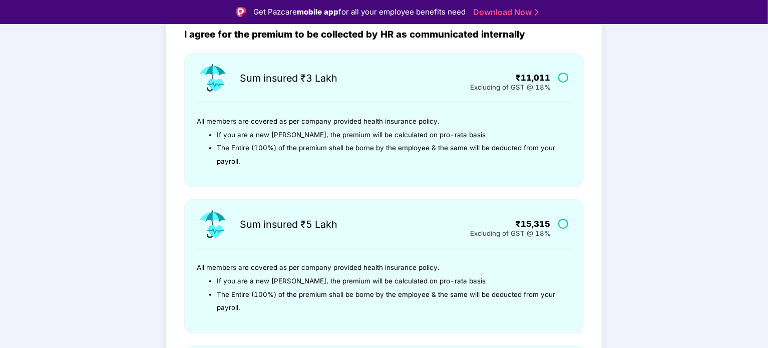
scroll to position [95, 0]
click at [353, 123] on p "All members are covered as per company provided health insurance policy." at bounding box center [378, 122] width 362 height 14
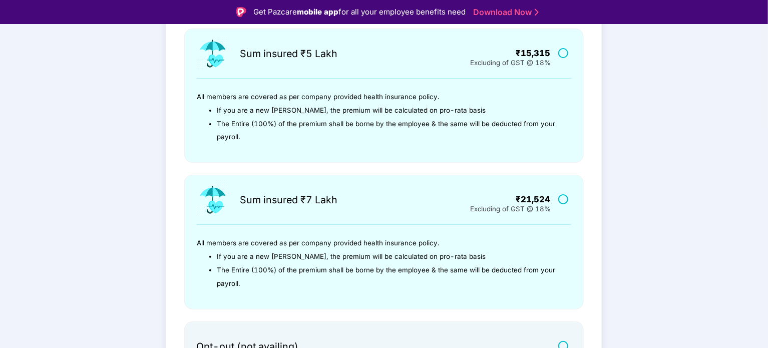
scroll to position [340, 0]
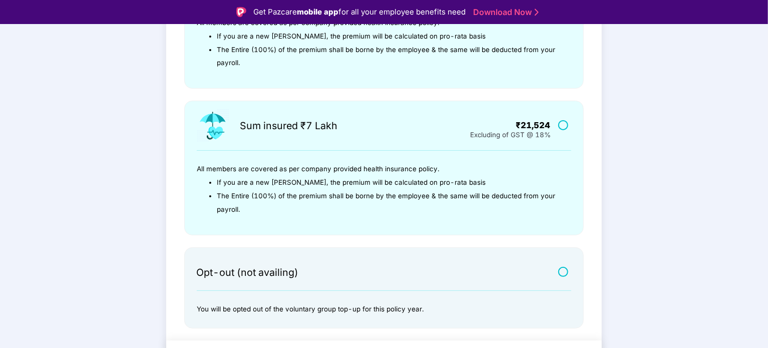
click at [561, 125] on label at bounding box center [564, 125] width 13 height 9
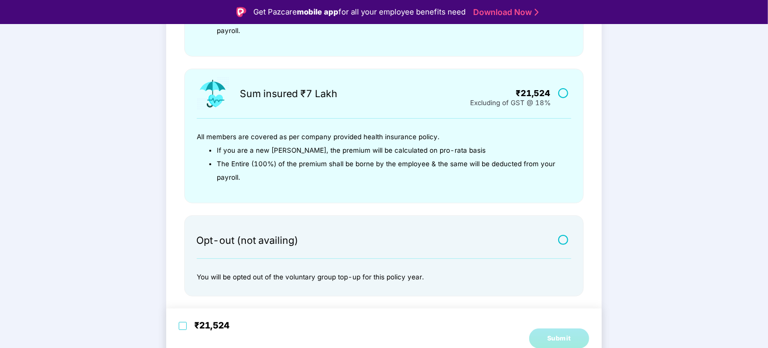
click at [187, 325] on div "₹21,524" at bounding box center [298, 338] width 239 height 40
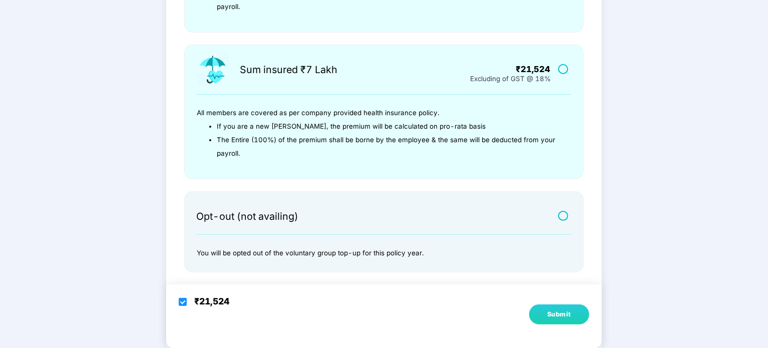
click at [563, 319] on button "Submit" at bounding box center [559, 314] width 60 height 20
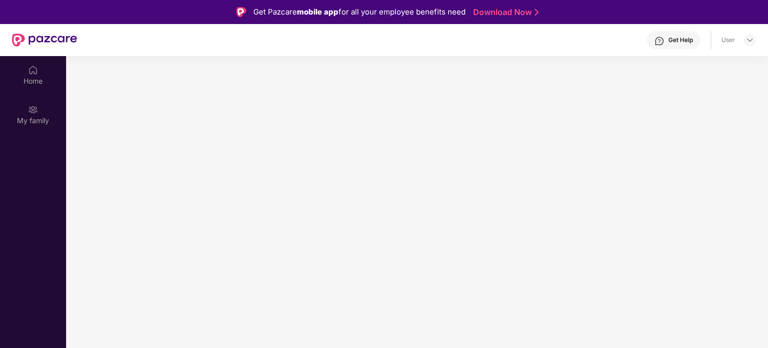
scroll to position [56, 0]
